Goal: Task Accomplishment & Management: Use online tool/utility

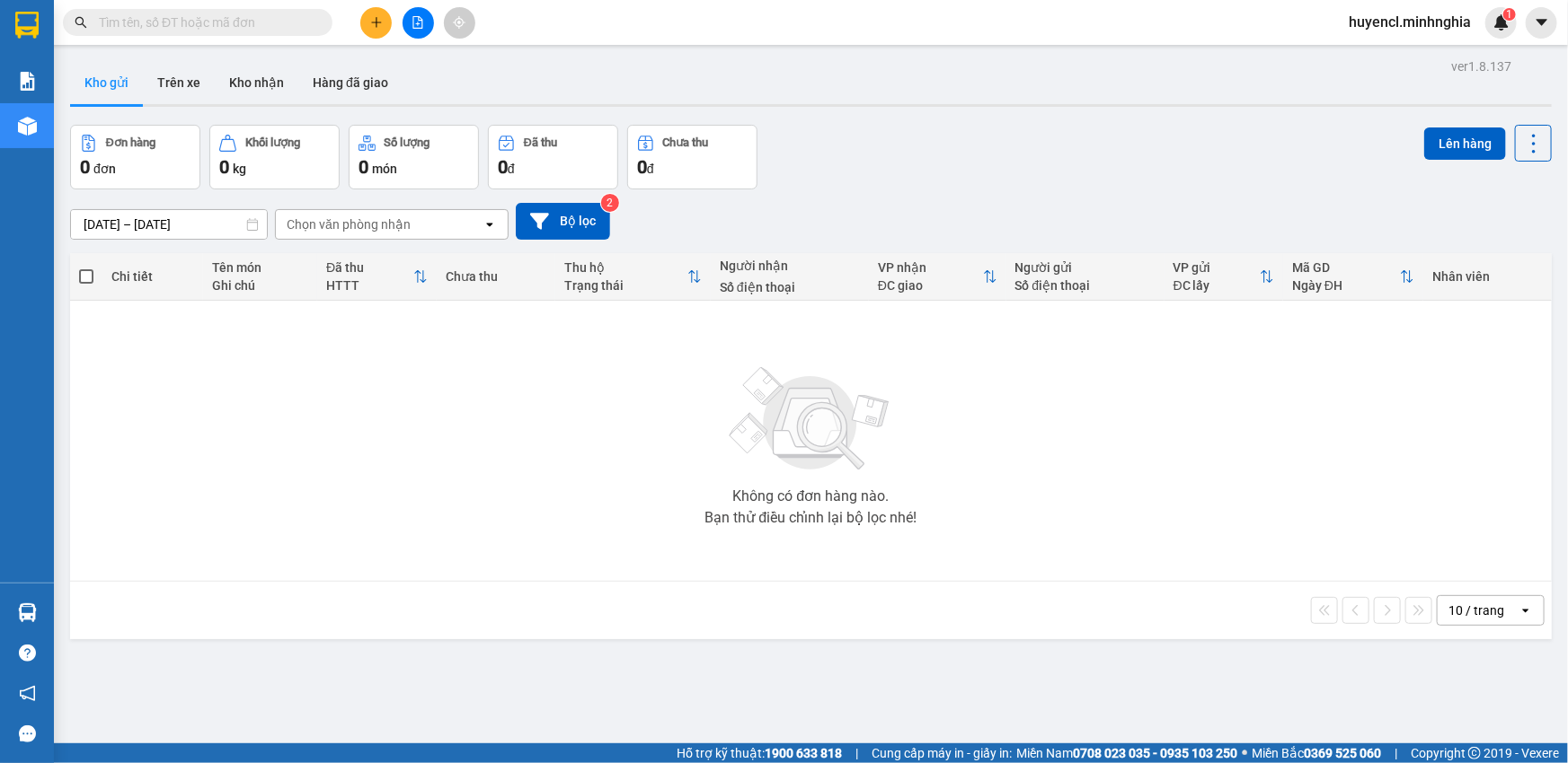
click at [425, 15] on button at bounding box center [418, 23] width 31 height 31
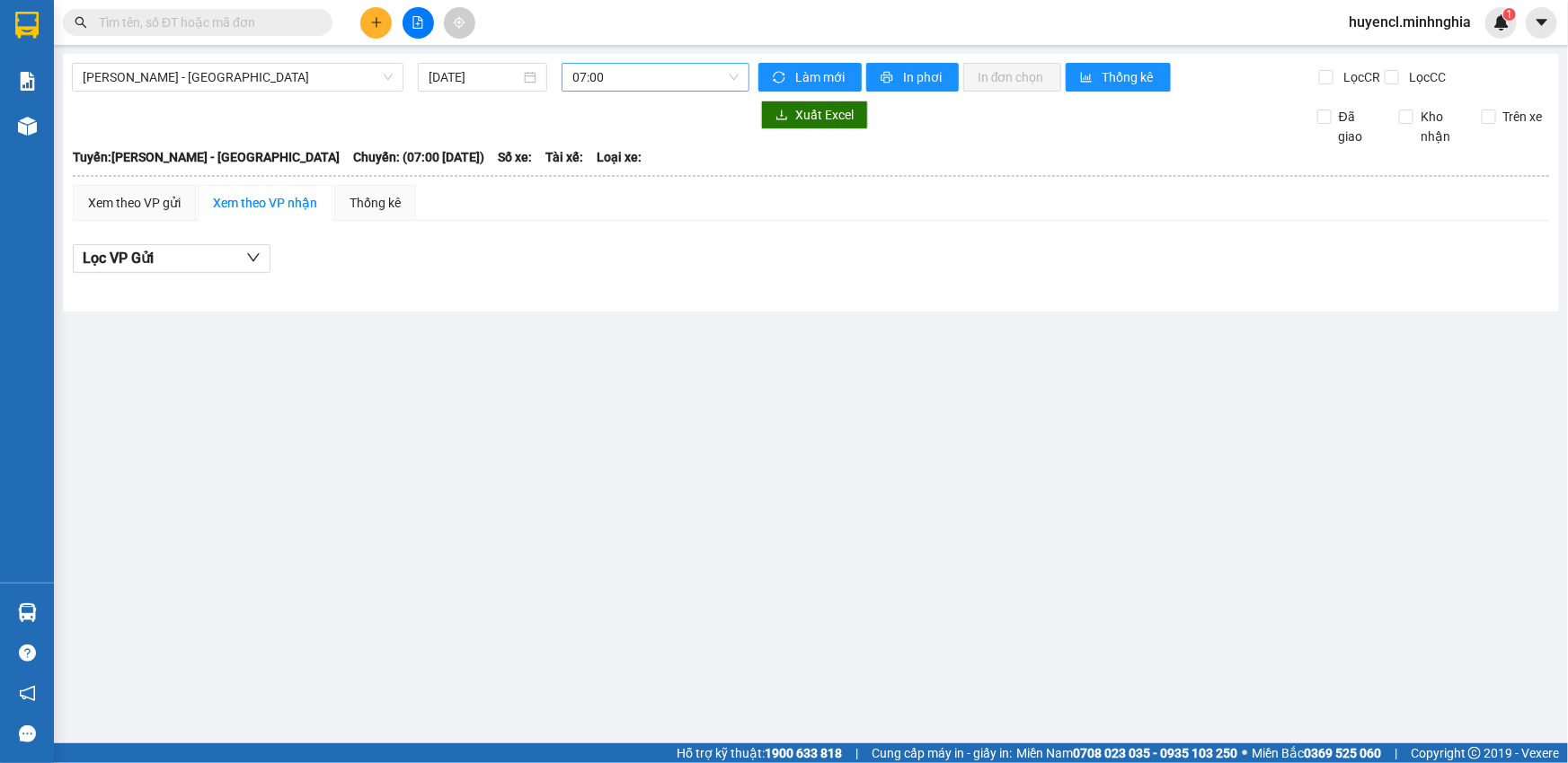
click at [721, 69] on span "07:00" at bounding box center [655, 77] width 166 height 27
click at [631, 75] on span "07:00" at bounding box center [655, 77] width 166 height 27
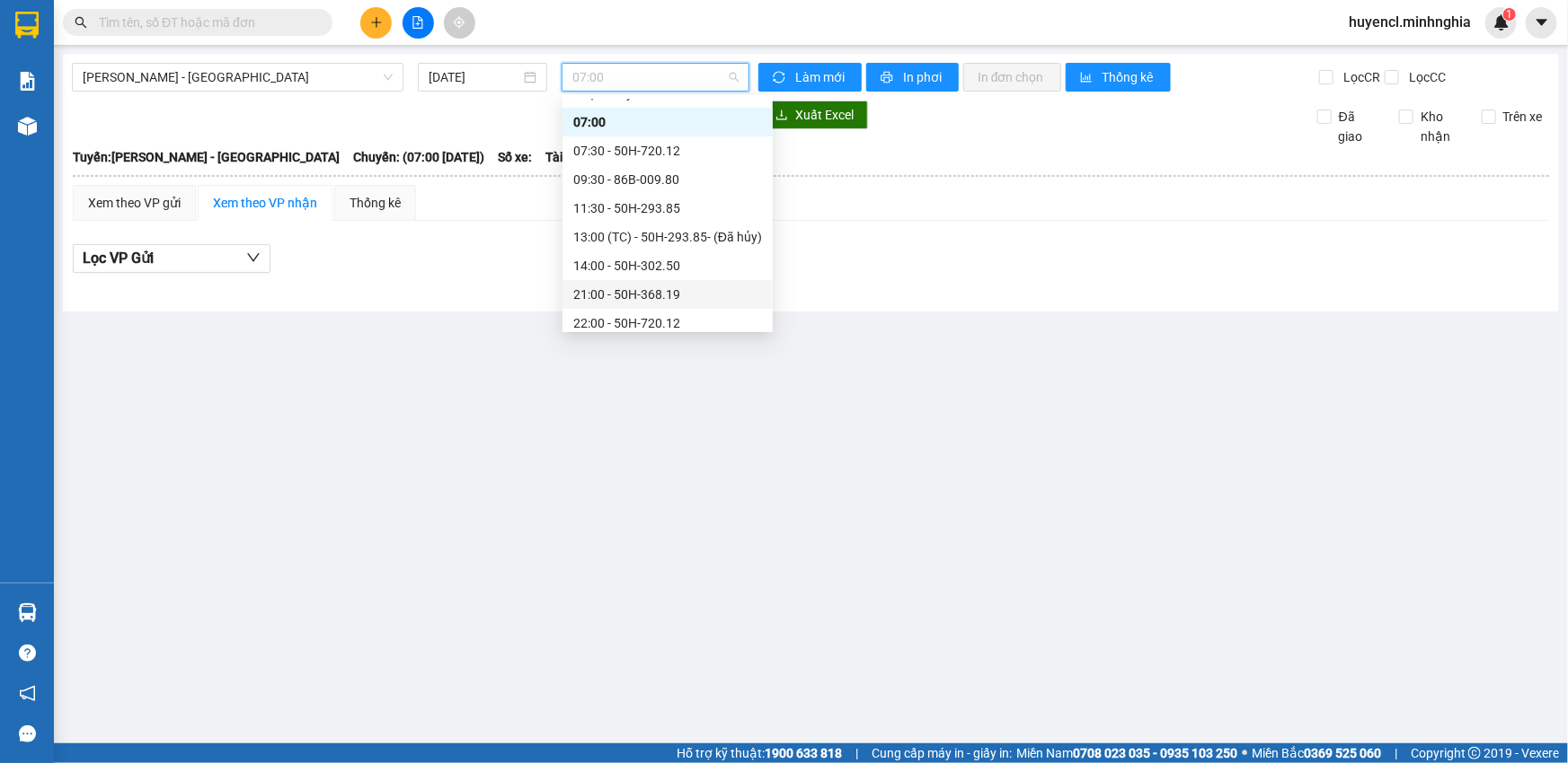
scroll to position [9, 0]
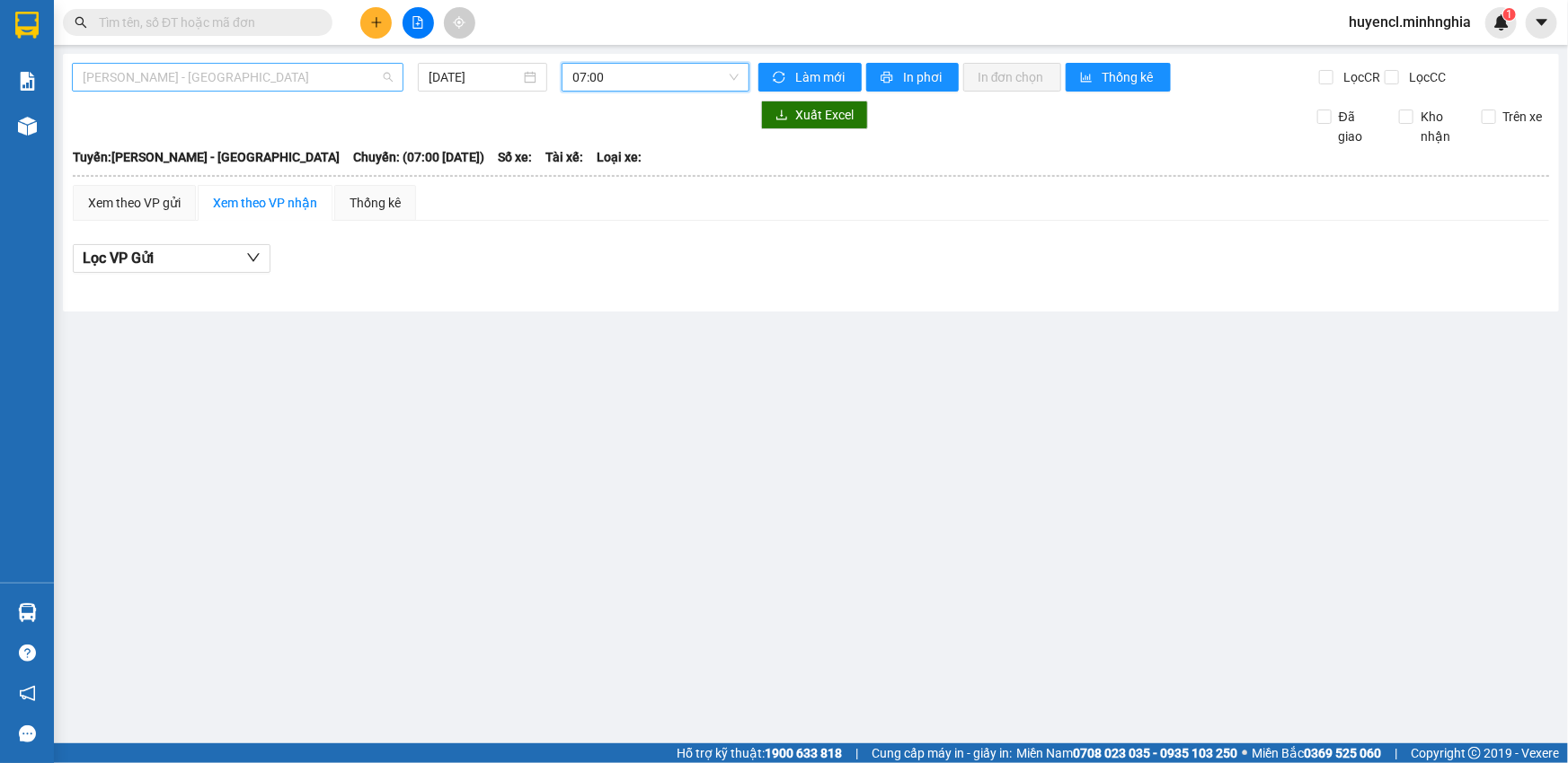
click at [311, 73] on span "[PERSON_NAME] - [GEOGRAPHIC_DATA]" at bounding box center [238, 77] width 310 height 27
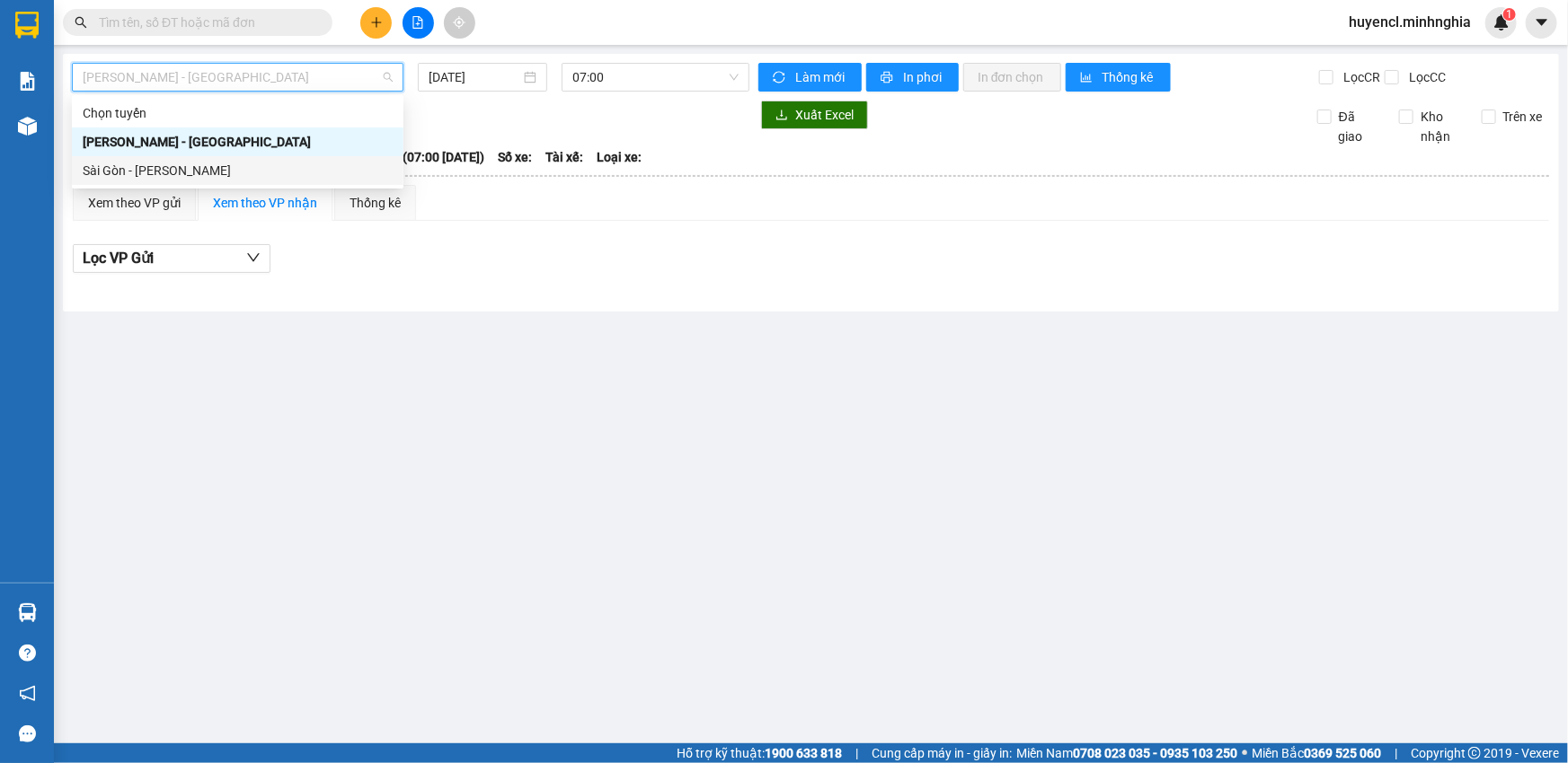
click at [284, 171] on div "Sài Gòn - [PERSON_NAME]" at bounding box center [238, 170] width 310 height 20
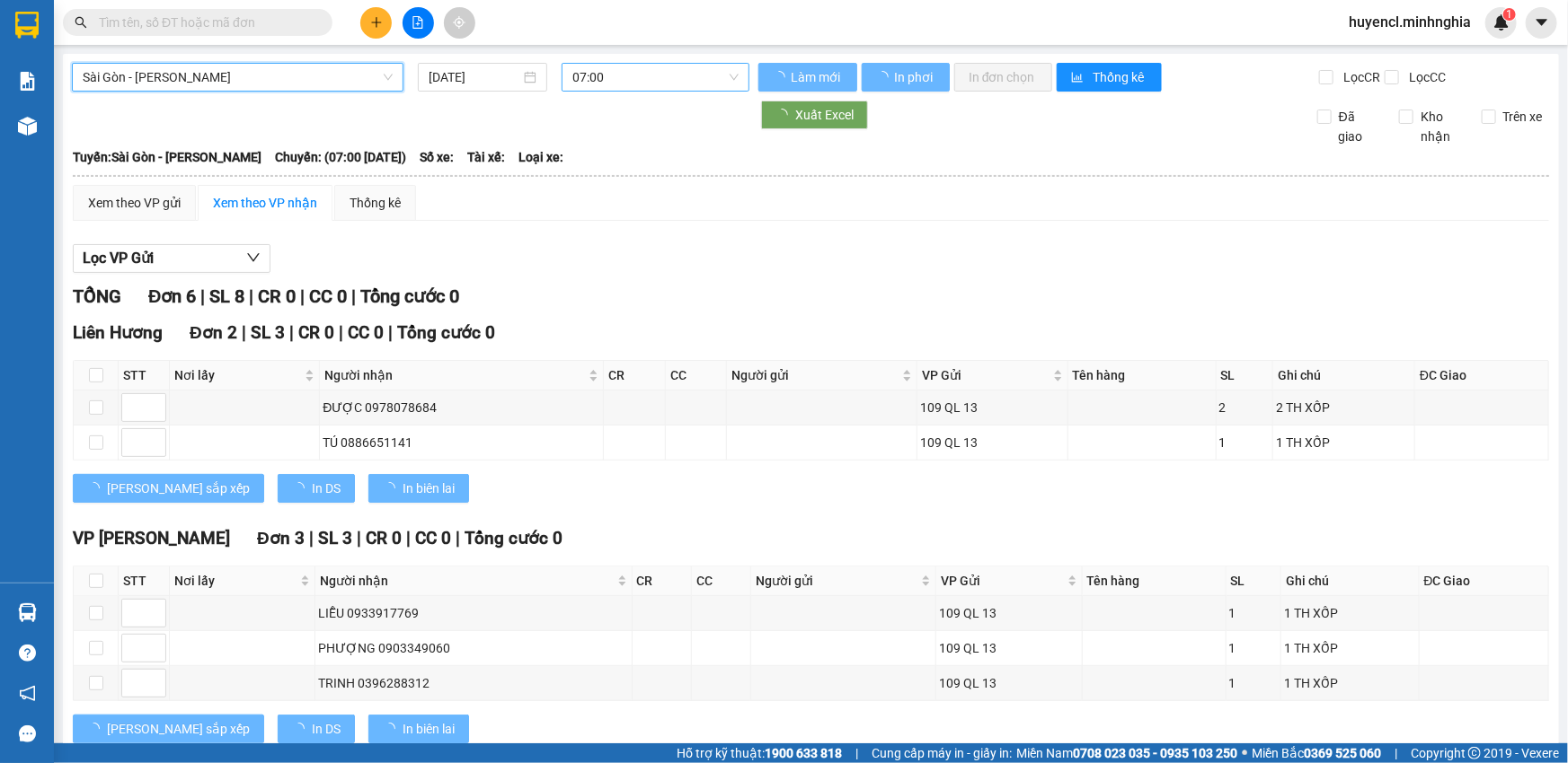
click at [690, 87] on span "07:00" at bounding box center [655, 77] width 166 height 27
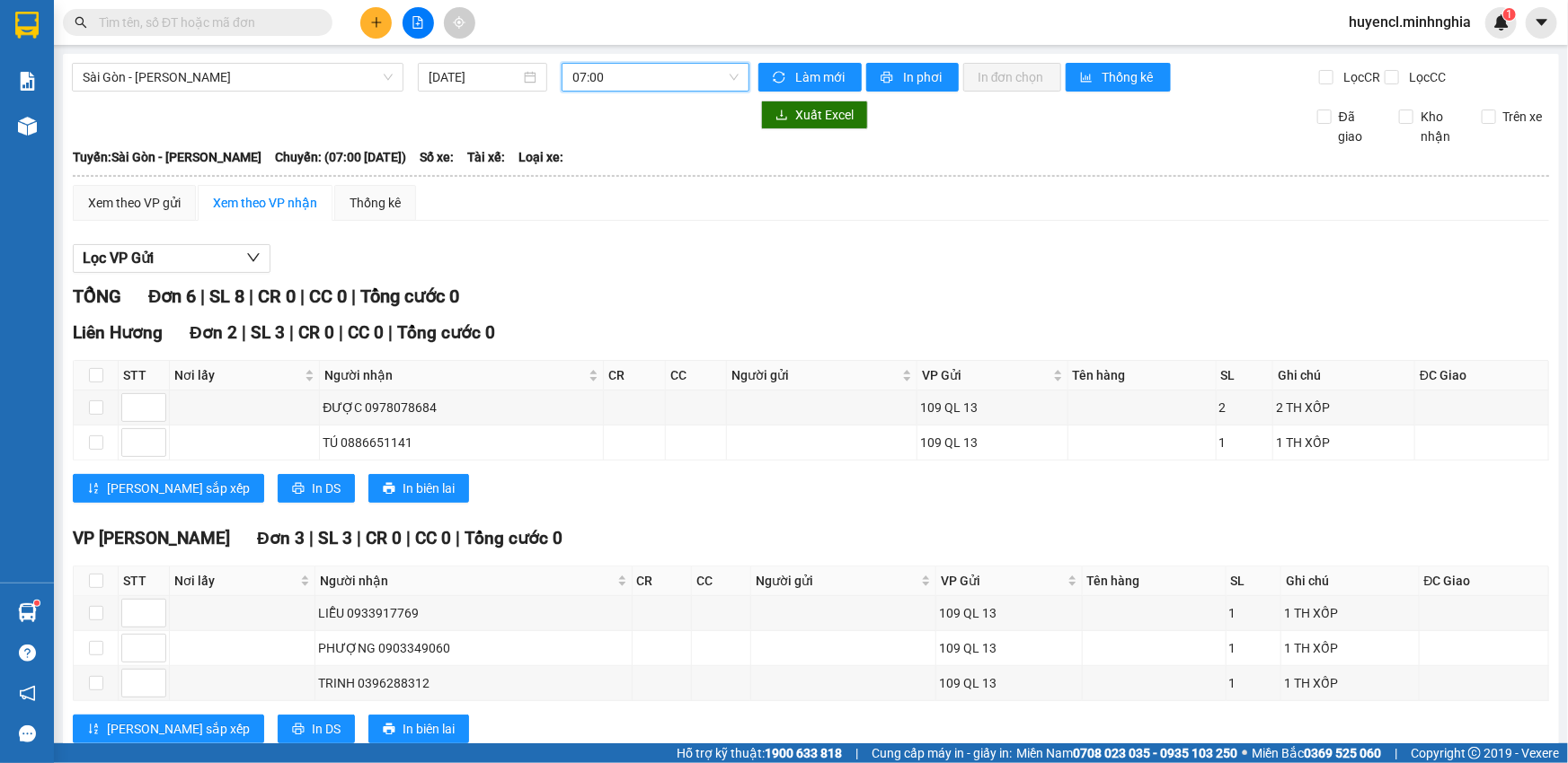
scroll to position [28, 0]
click at [632, 79] on span "07:00" at bounding box center [655, 77] width 166 height 27
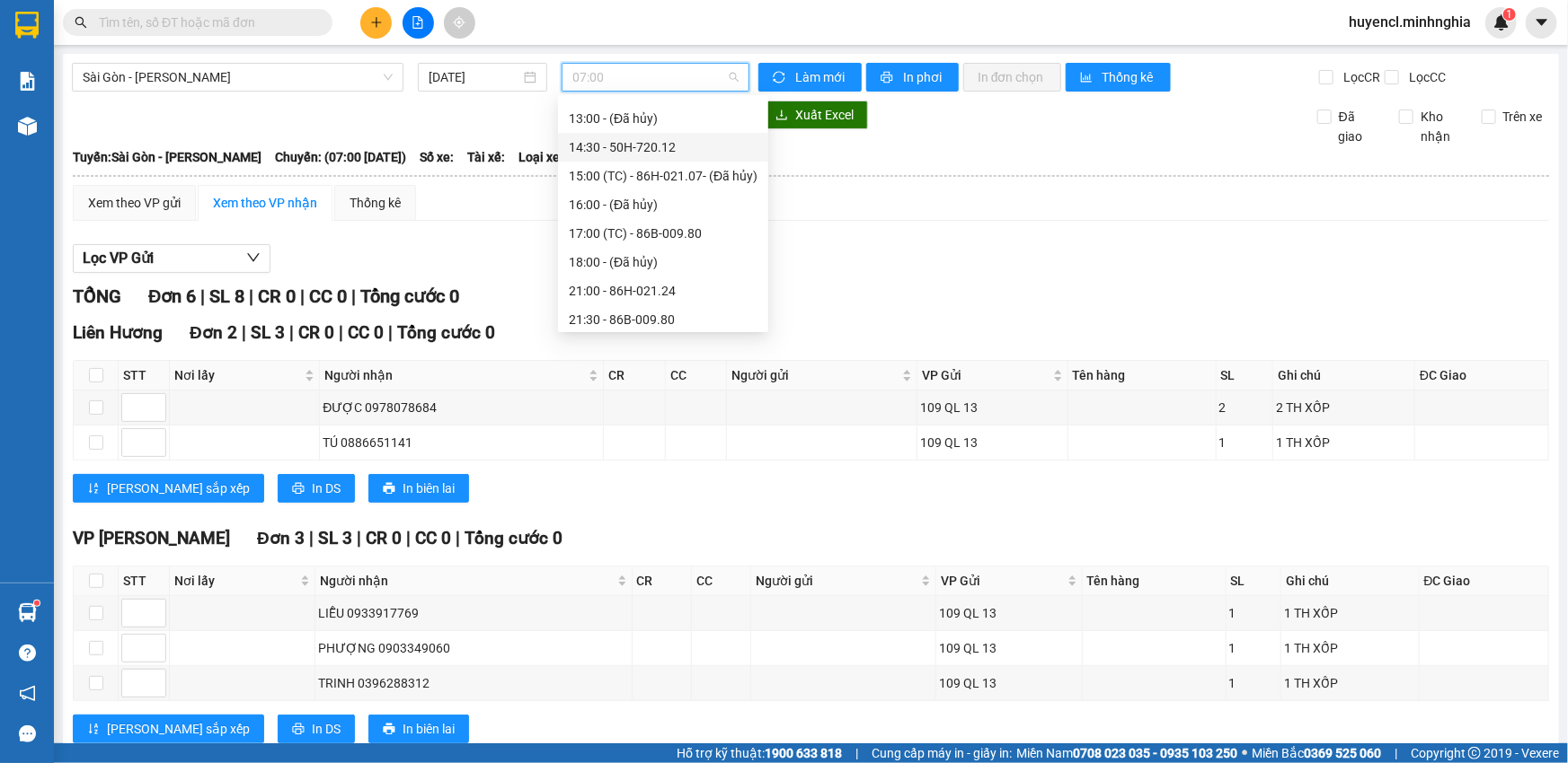
scroll to position [229, 0]
click at [684, 315] on div "22:00 - 50H-302.50" at bounding box center [663, 314] width 189 height 20
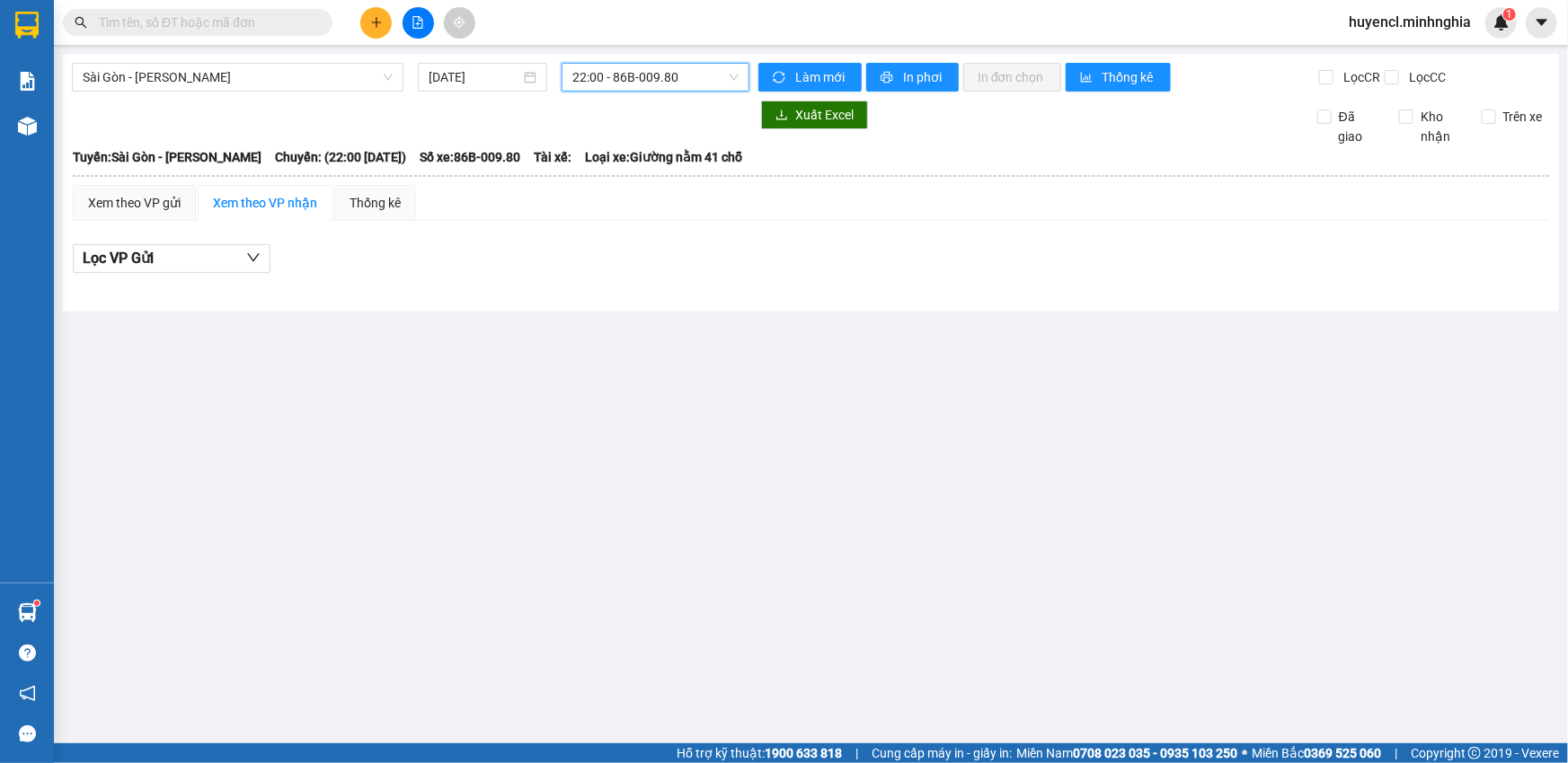
click at [615, 77] on span "22:00 - 86B-009.80" at bounding box center [655, 77] width 166 height 27
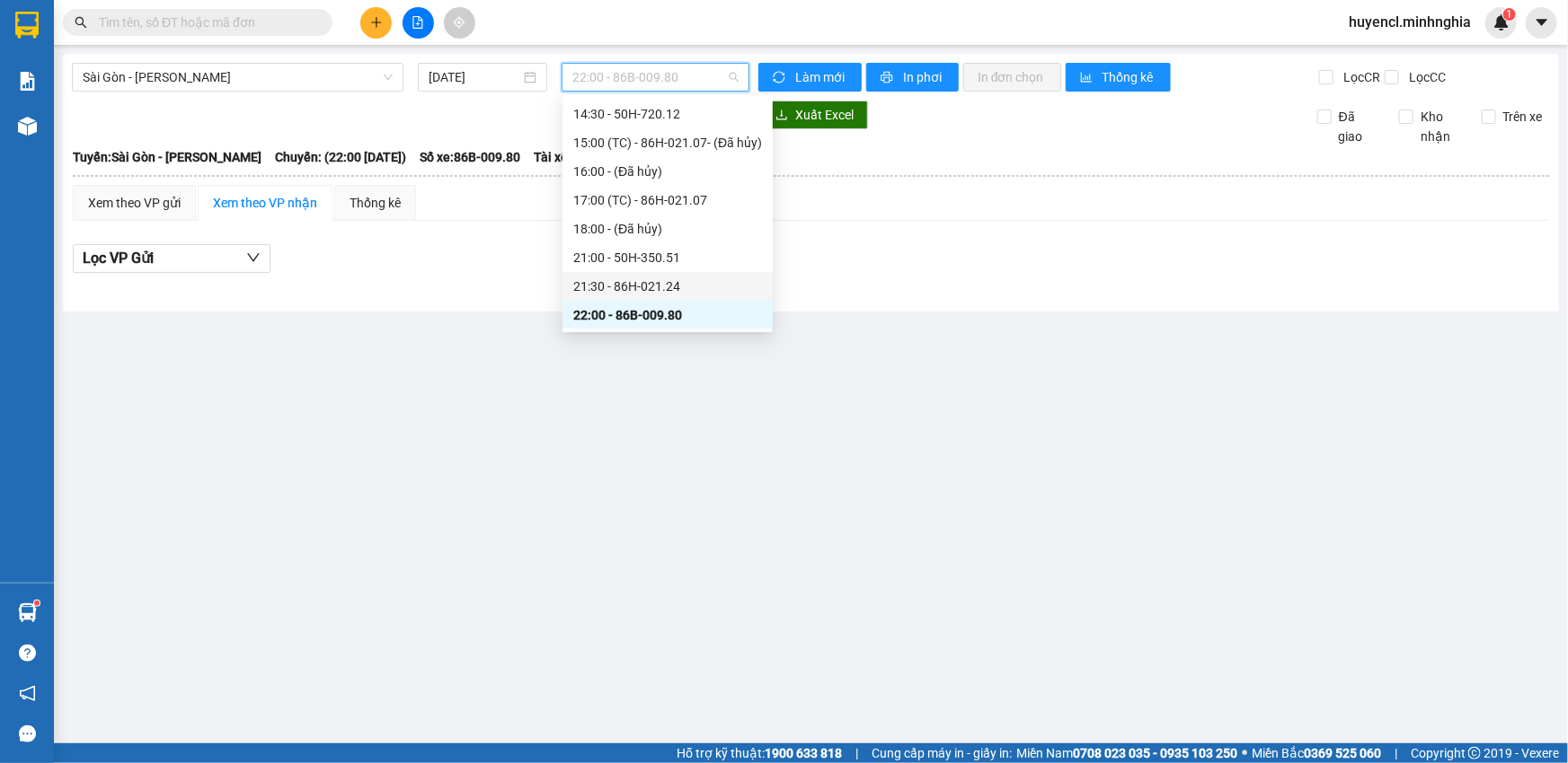
click at [706, 290] on div "21:30 - 86H-021.24" at bounding box center [668, 286] width 189 height 20
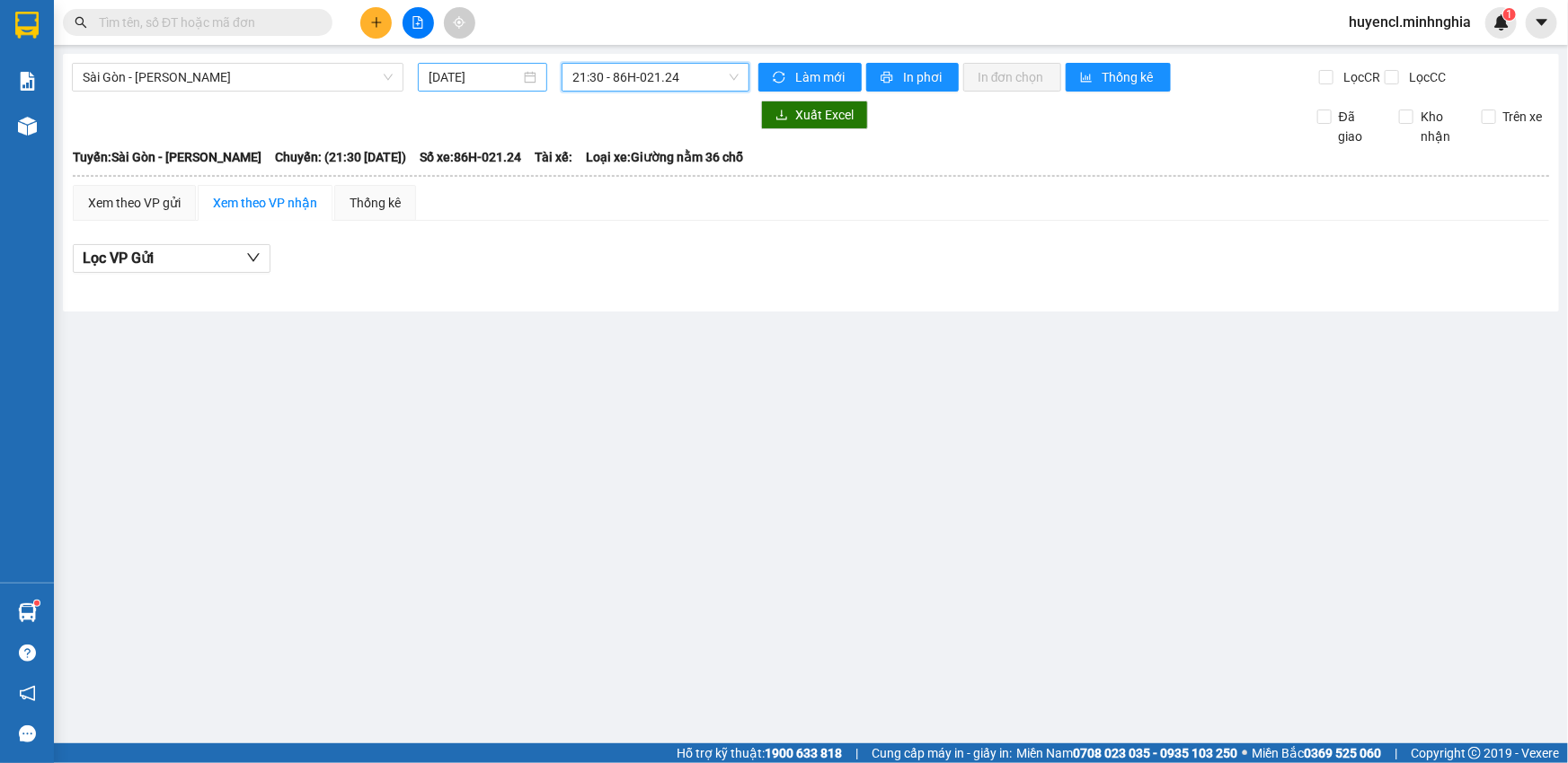
click at [505, 81] on input "[DATE]" at bounding box center [474, 77] width 92 height 20
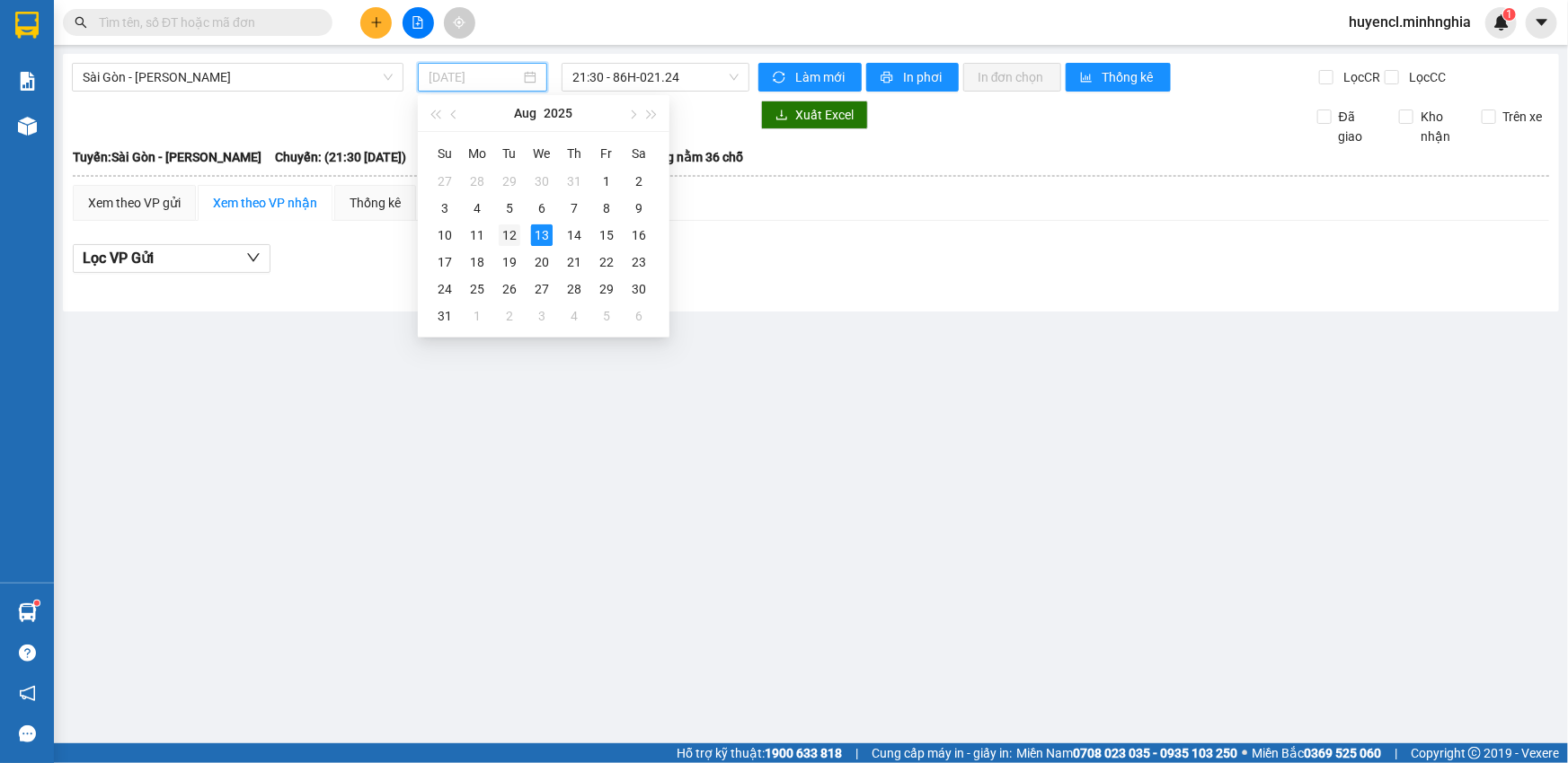
click at [515, 239] on div "12" at bounding box center [509, 235] width 22 height 22
type input "[DATE]"
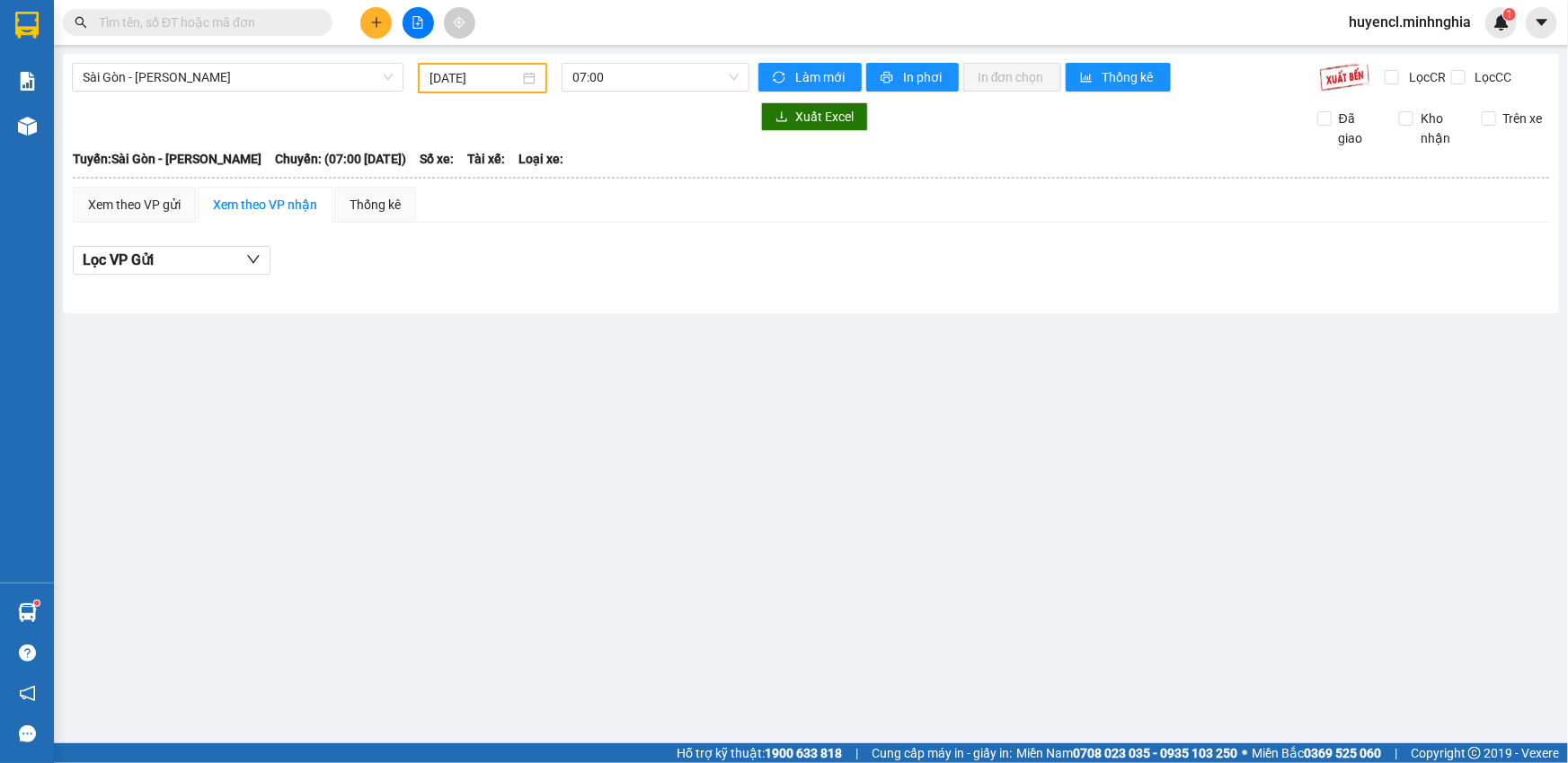
click at [693, 93] on div "[GEOGRAPHIC_DATA] - Phan Rí [DATE] 07:00 Làm mới In phơi In đơn chọn Thống kê L…" at bounding box center [810, 183] width 1496 height 260
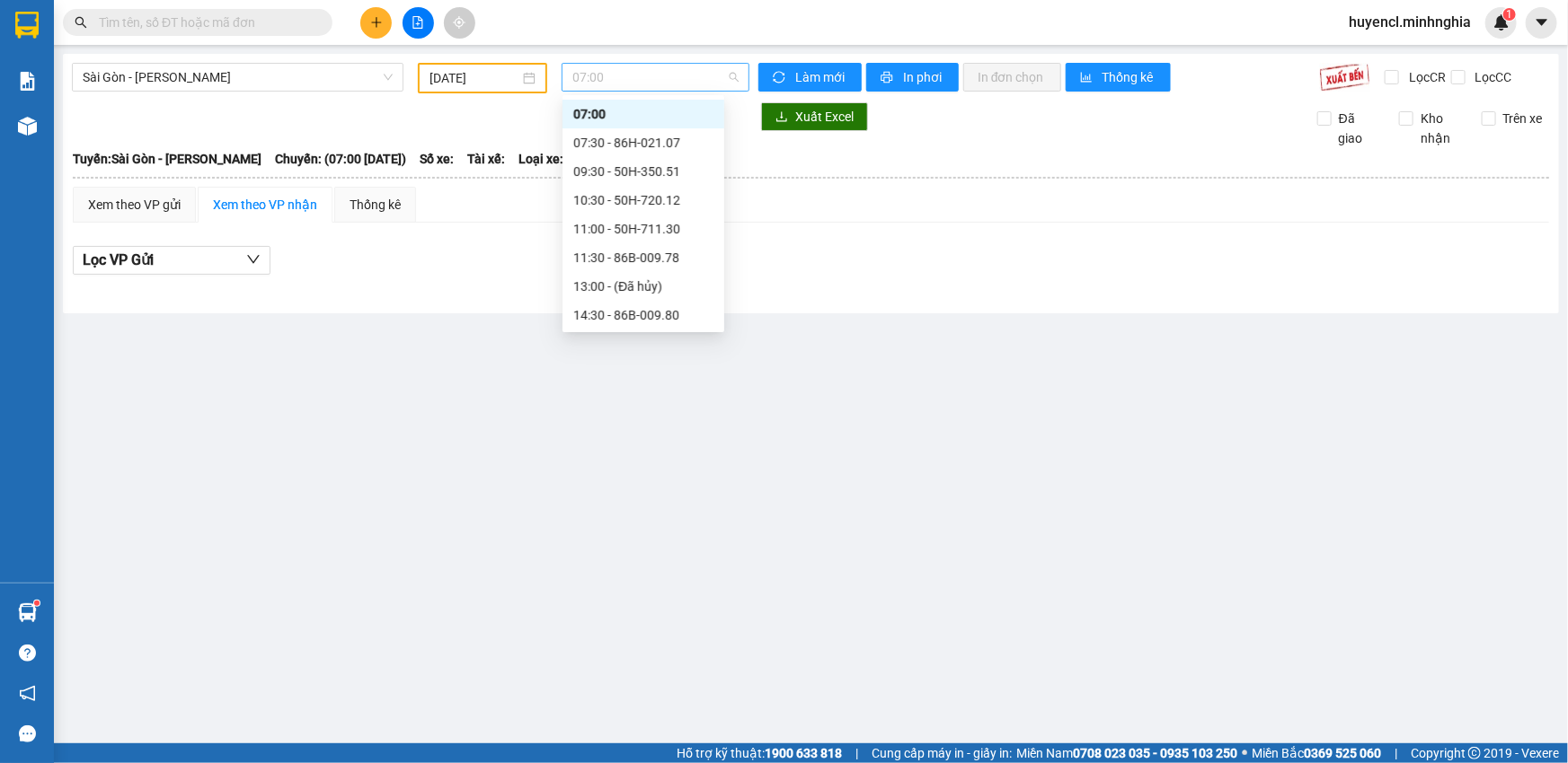
click at [692, 80] on span "07:00" at bounding box center [655, 77] width 166 height 27
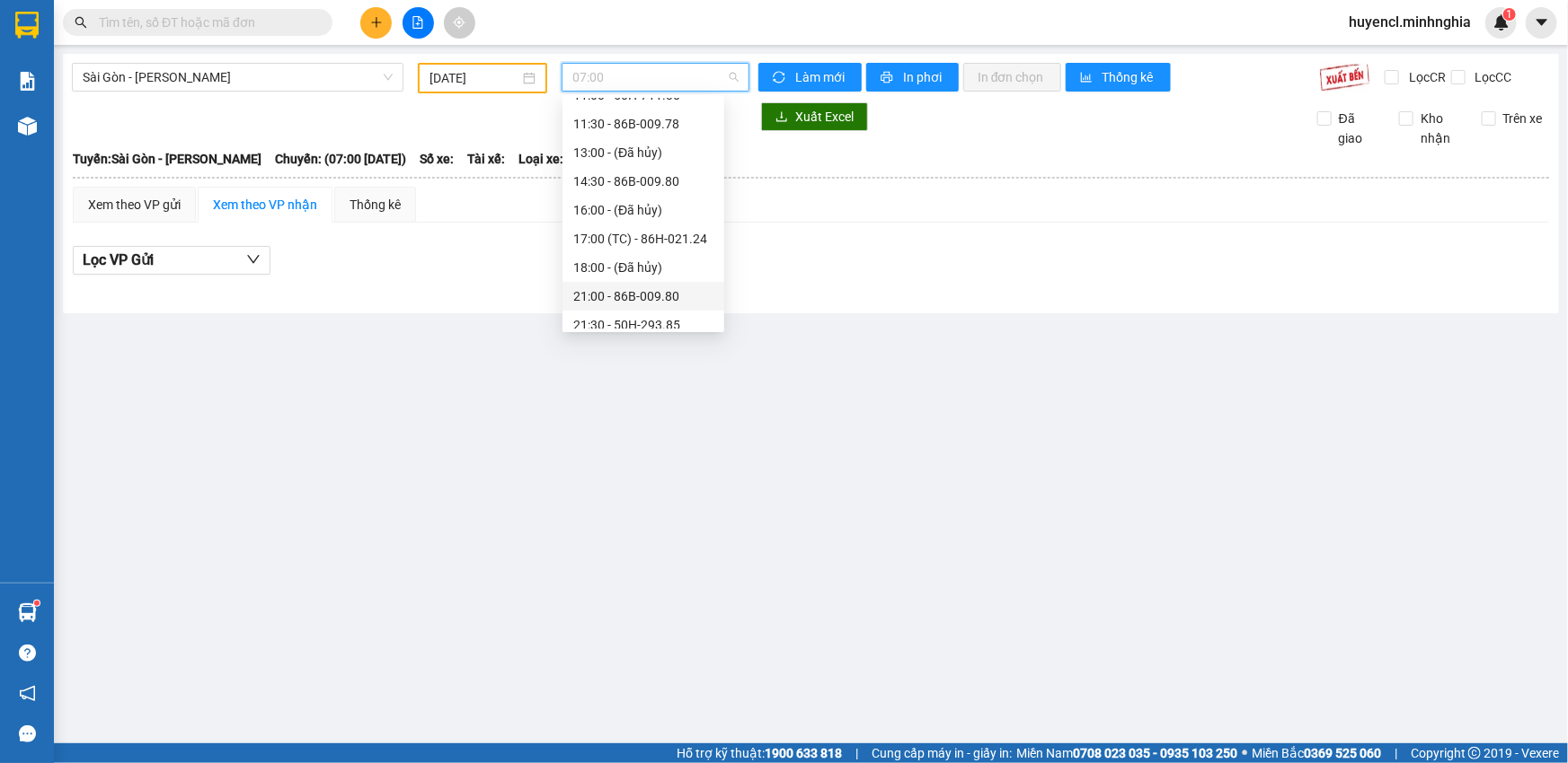
scroll to position [200, 0]
click at [642, 322] on div "22:00 - 50H-302.50" at bounding box center [643, 314] width 140 height 20
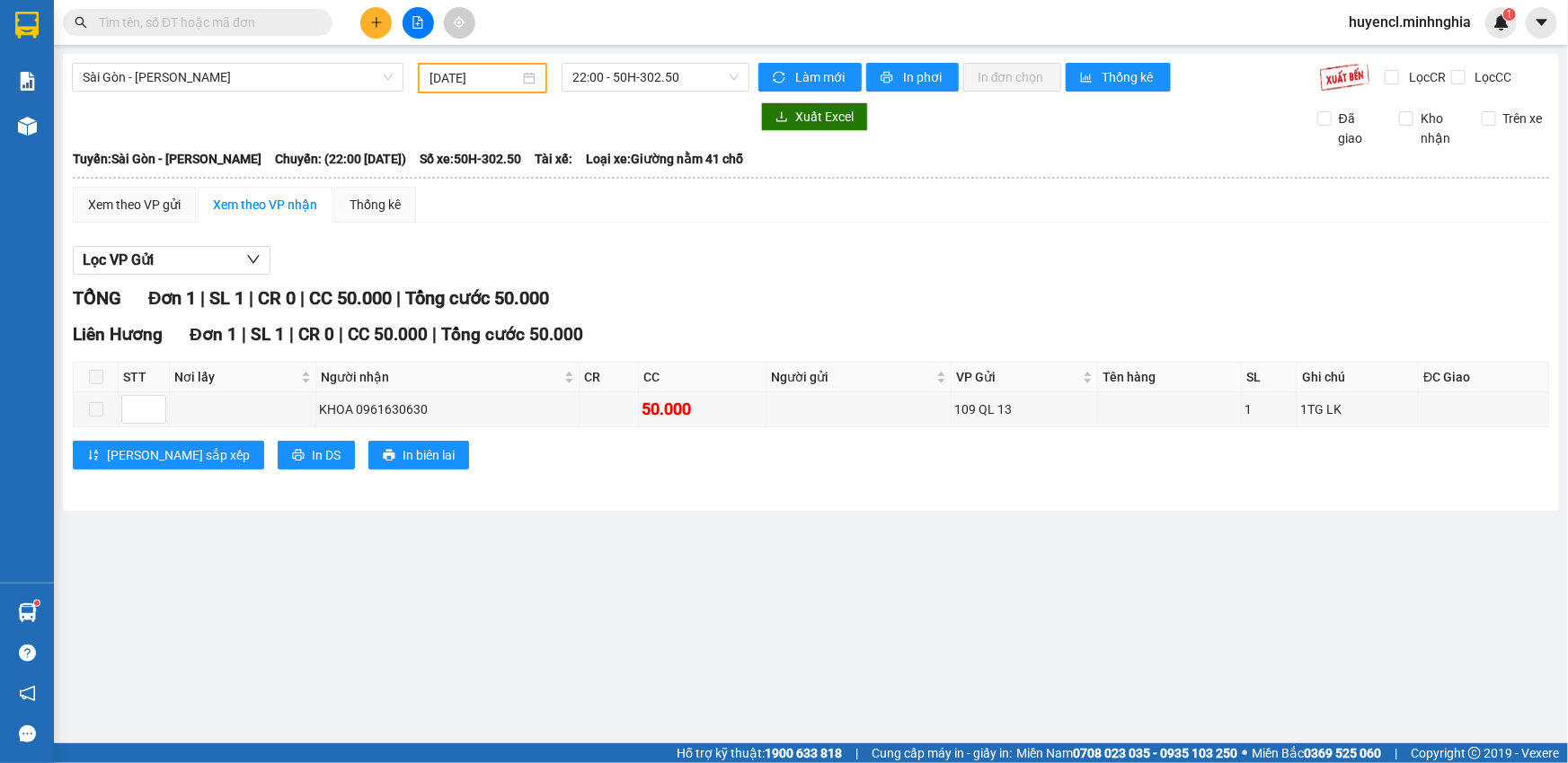
click at [604, 100] on div "[GEOGRAPHIC_DATA] - Phan Rí [DATE] 22:00 - 50H-302.50 Làm mới In phơi In đơn ch…" at bounding box center [810, 282] width 1496 height 457
click at [617, 83] on span "22:00 - 50H-302.50" at bounding box center [655, 77] width 166 height 27
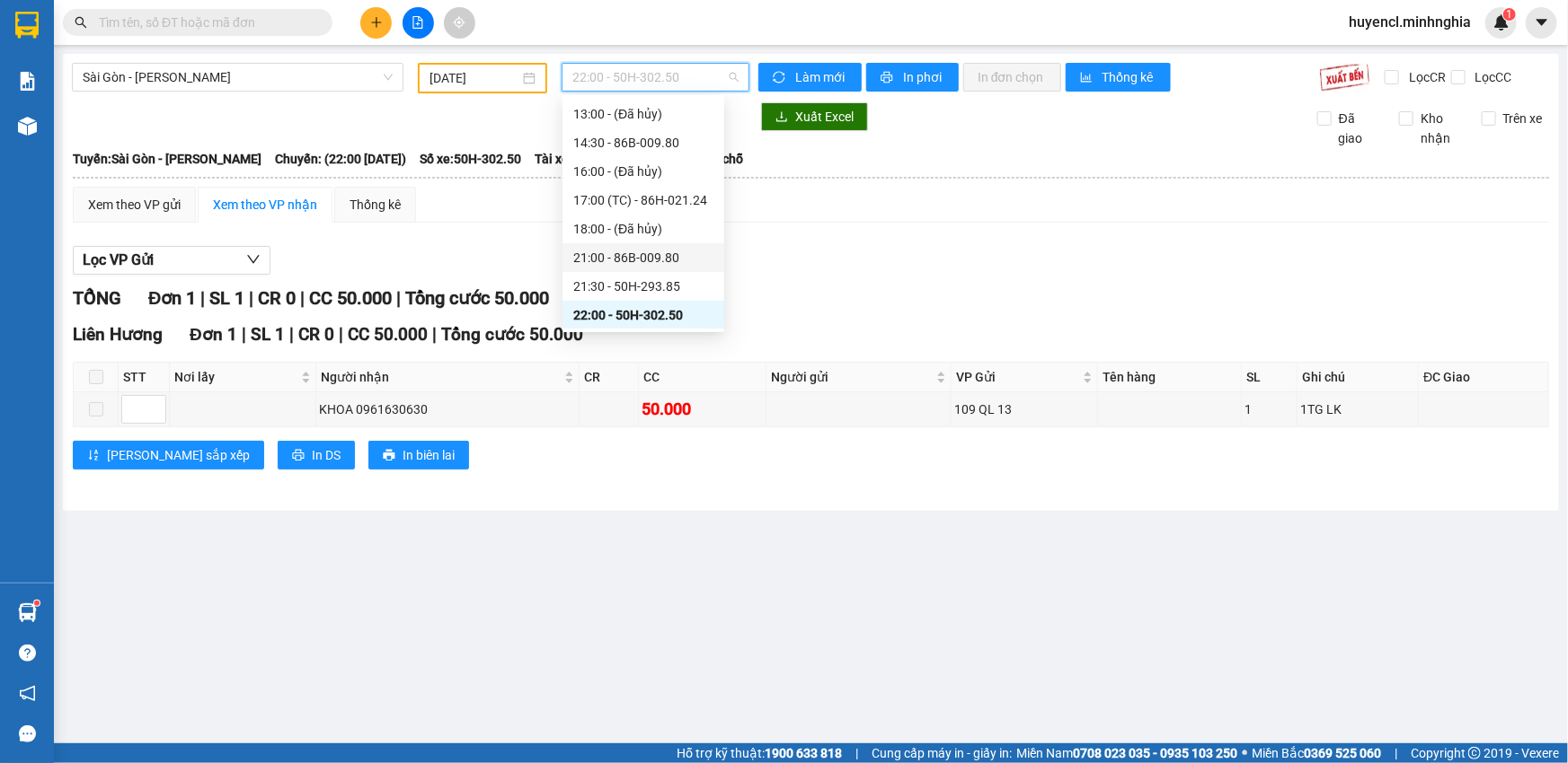
click at [620, 265] on div "21:00 - 86B-009.80" at bounding box center [643, 257] width 140 height 20
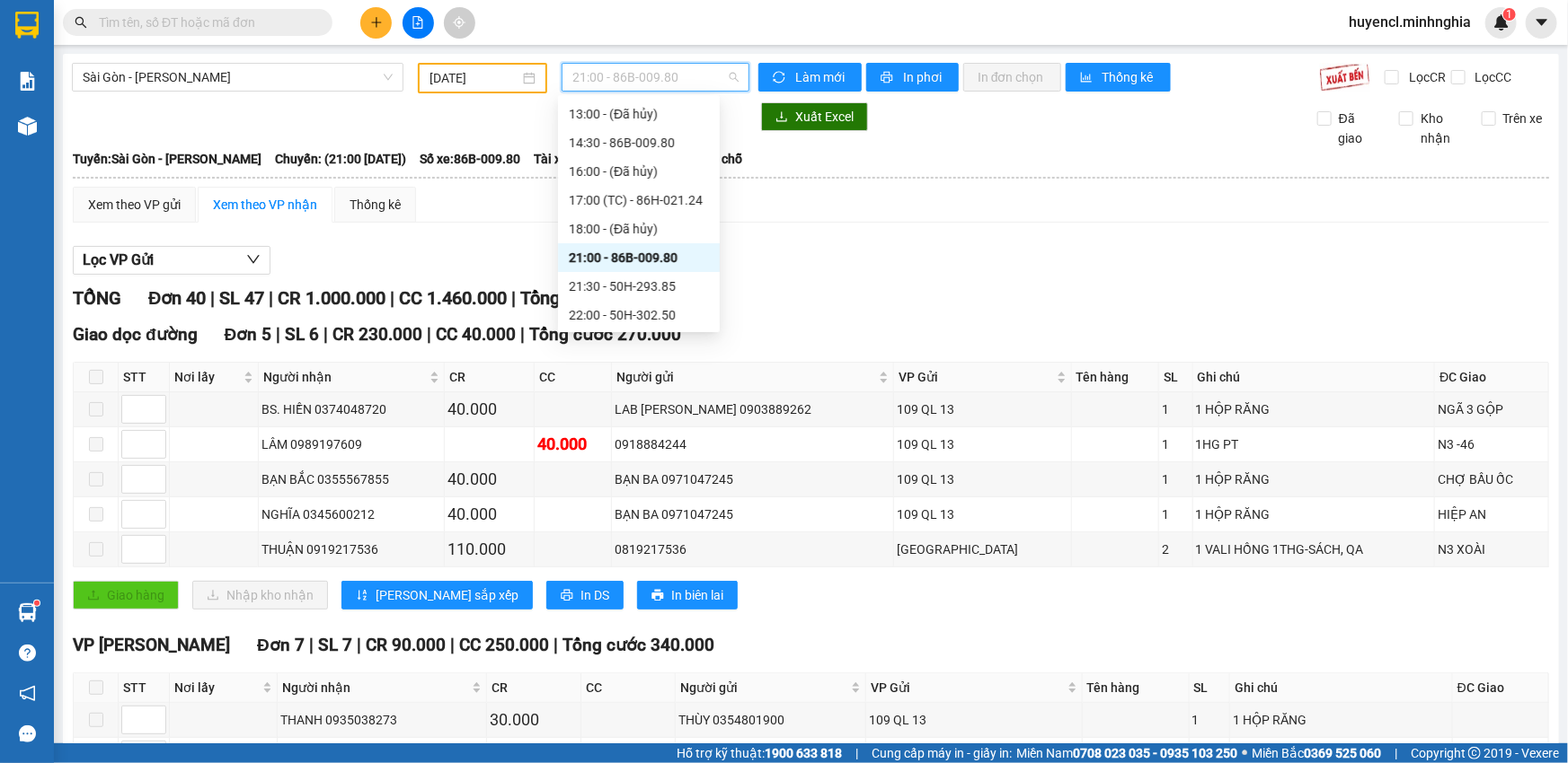
click at [656, 77] on span "21:00 - 86B-009.80" at bounding box center [655, 77] width 166 height 27
click at [647, 282] on div "21:30 - 50H-293.85" at bounding box center [638, 286] width 140 height 20
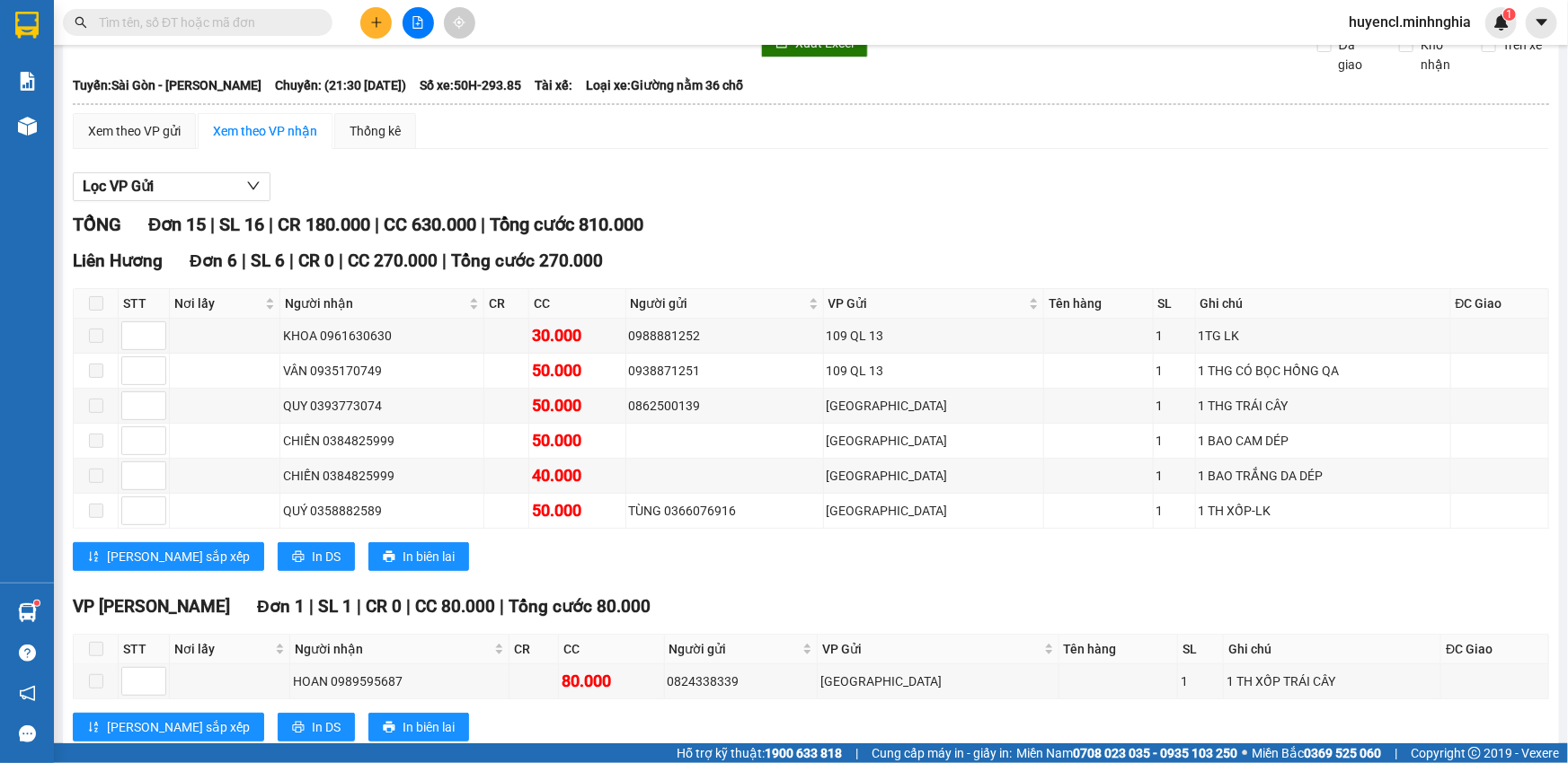
scroll to position [40, 0]
